Goal: Task Accomplishment & Management: Manage account settings

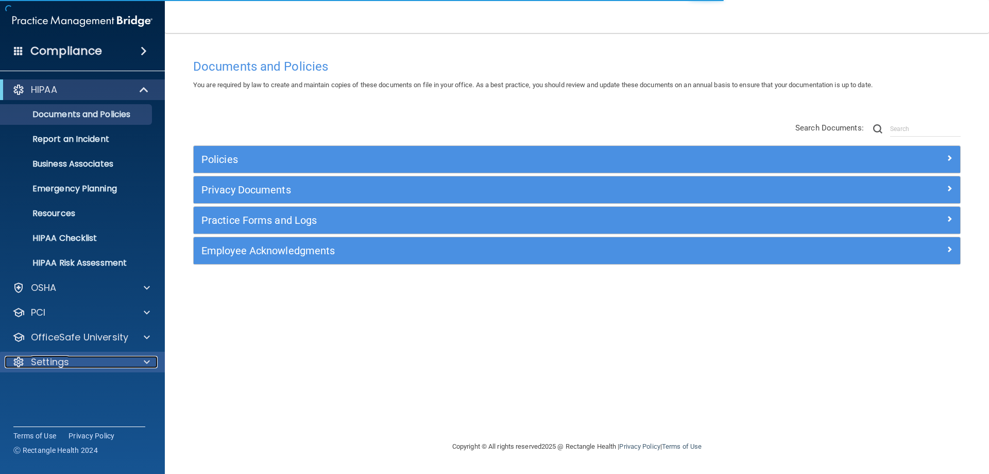
click at [58, 357] on p "Settings" at bounding box center [50, 362] width 38 height 12
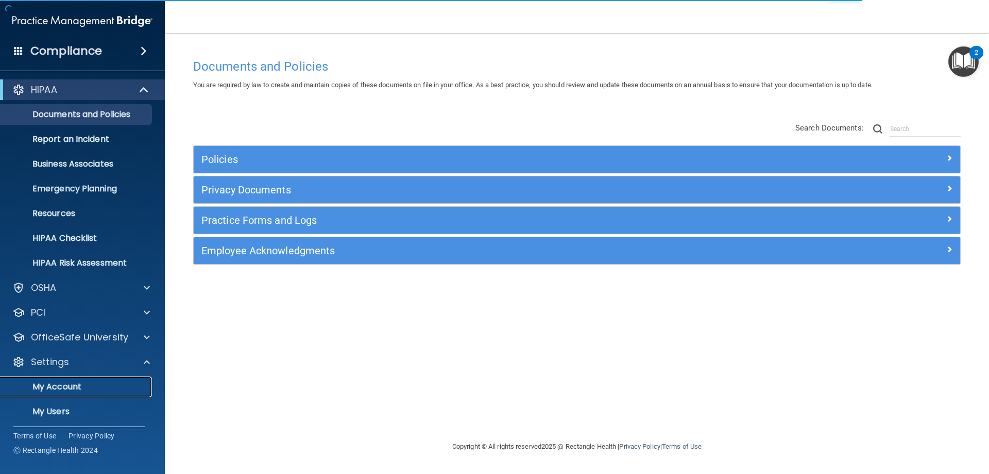
click at [76, 388] on p "My Account" at bounding box center [77, 386] width 141 height 10
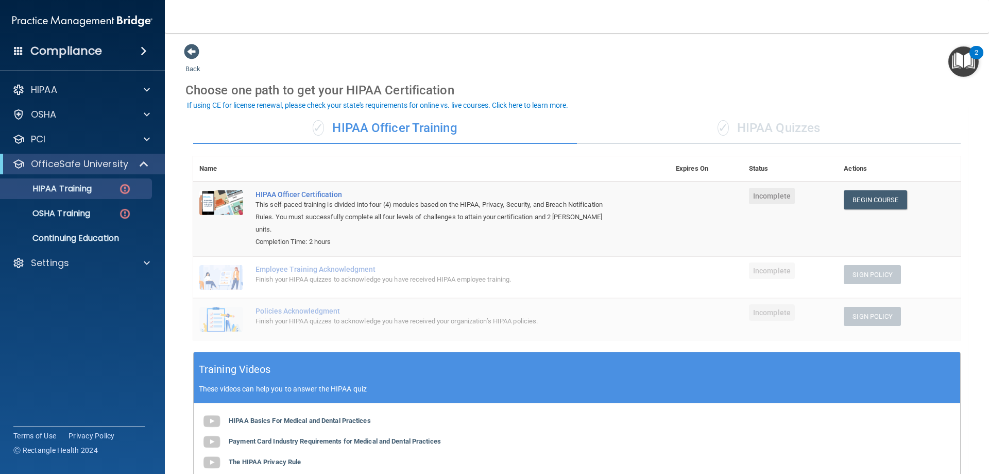
click at [106, 15] on img at bounding box center [82, 21] width 140 height 21
click at [57, 260] on p "Settings" at bounding box center [50, 263] width 38 height 12
click at [56, 357] on p "Sign Out" at bounding box center [77, 362] width 141 height 10
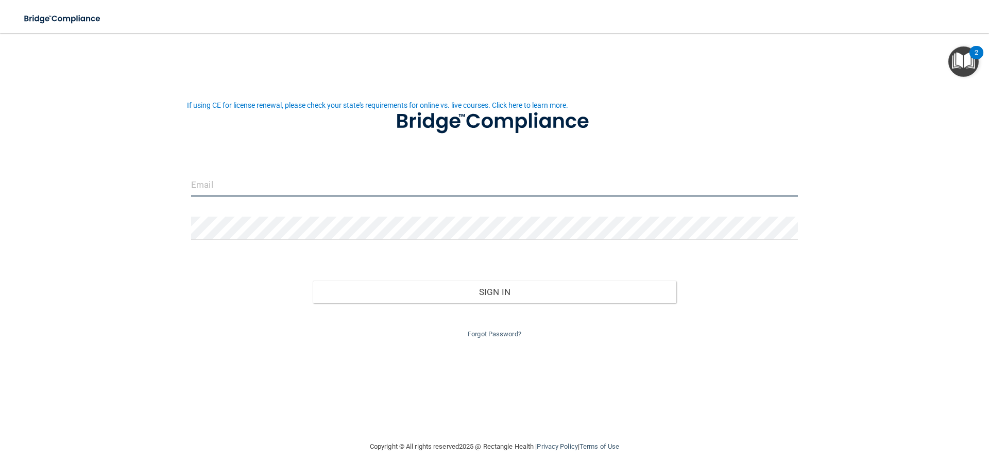
type input "[EMAIL_ADDRESS][DOMAIN_NAME]"
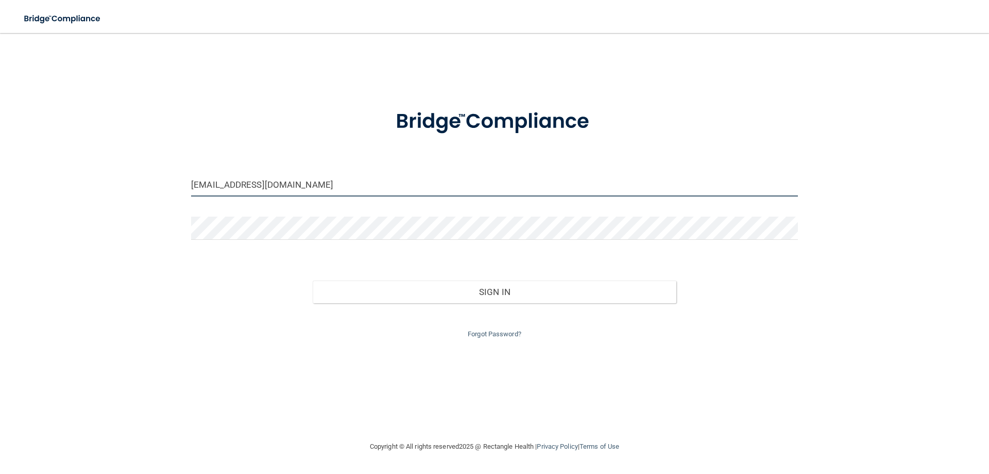
click at [327, 191] on input "[EMAIL_ADDRESS][DOMAIN_NAME]" at bounding box center [494, 184] width 607 height 23
